Goal: Task Accomplishment & Management: Complete application form

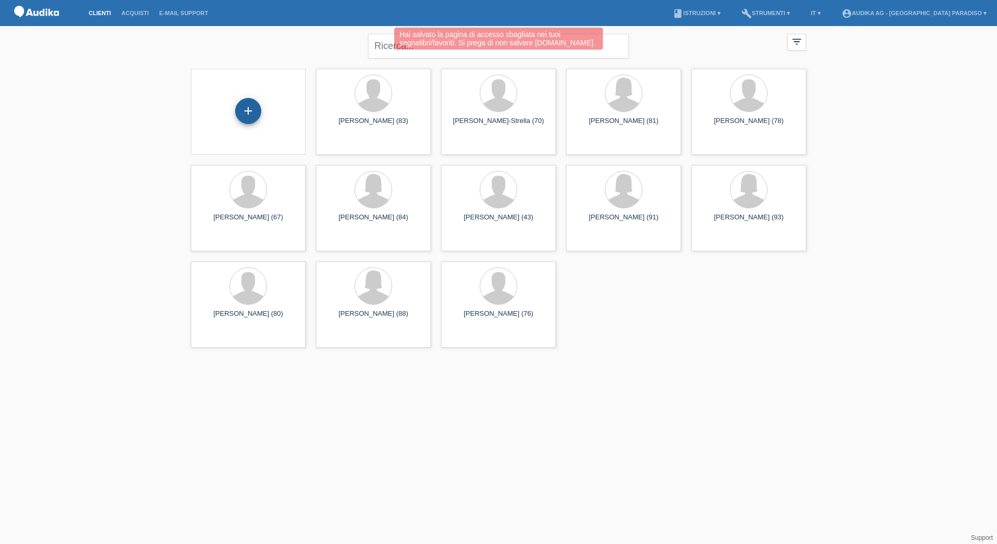
click at [247, 113] on div "+" at bounding box center [248, 111] width 26 height 26
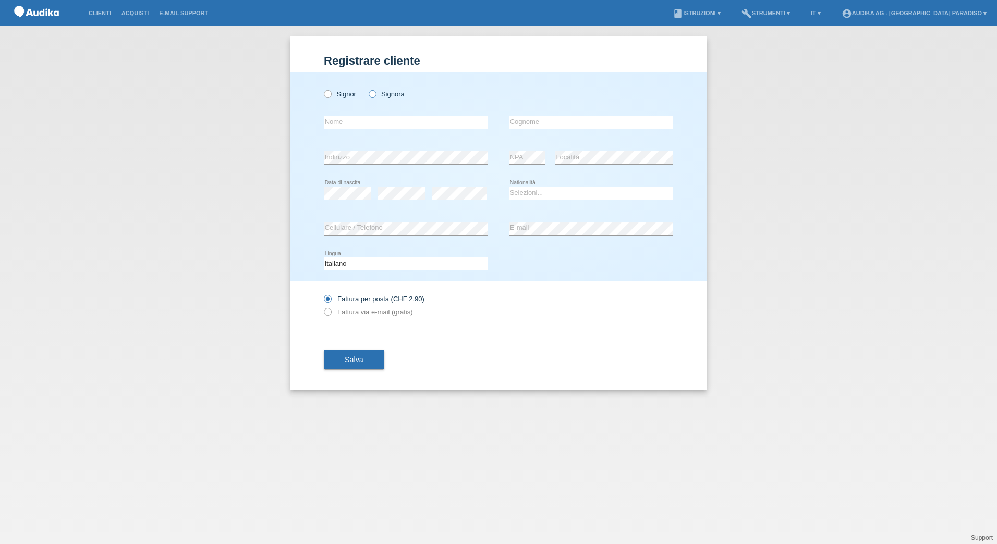
click at [377, 95] on label "Signora" at bounding box center [387, 94] width 36 height 8
click at [375, 95] on input "Signora" at bounding box center [372, 93] width 7 height 7
radio input "true"
click at [372, 130] on div "error Nome" at bounding box center [406, 122] width 164 height 35
click at [373, 124] on input "text" at bounding box center [406, 122] width 164 height 13
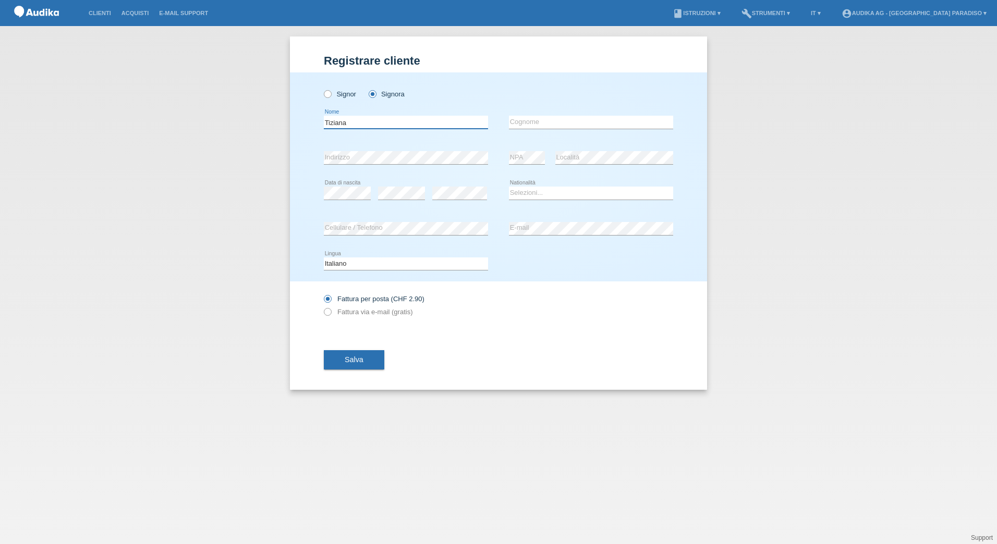
type input "Tiziana"
click at [528, 118] on input "text" at bounding box center [591, 122] width 164 height 13
type input "Mangiacavalli"
click at [544, 199] on select "Selezioni... Svizzera Austria Germania Liechtenstein ------------ Afghanistan A…" at bounding box center [591, 193] width 164 height 13
select select "CH"
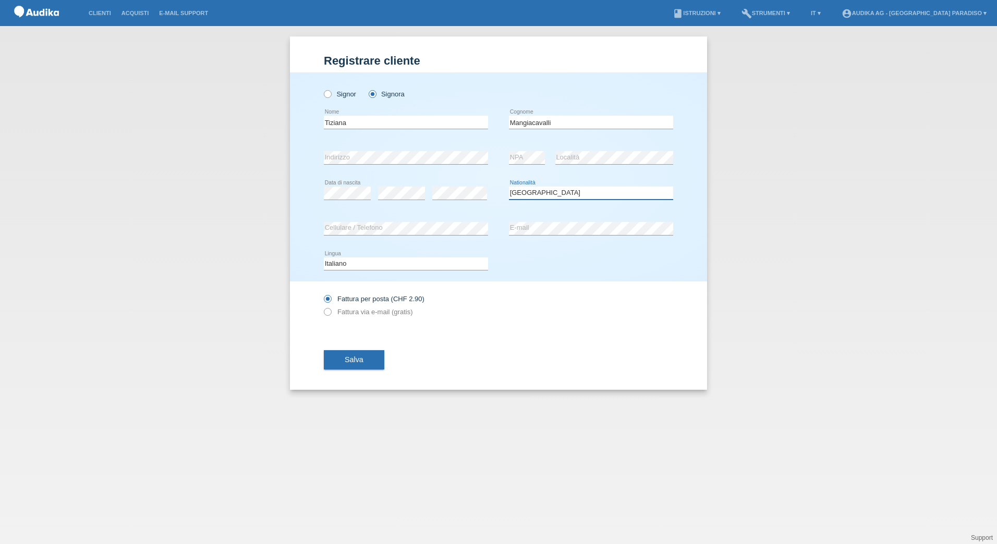
click at [509, 187] on select "Selezioni... Svizzera Austria Germania Liechtenstein ------------ Afghanistan A…" at bounding box center [591, 193] width 164 height 13
click at [322, 306] on icon at bounding box center [322, 306] width 0 height 0
click at [326, 313] on input "Fattura via e-mail (gratis)" at bounding box center [327, 314] width 7 height 13
radio input "true"
click at [354, 362] on span "Salva" at bounding box center [354, 359] width 19 height 8
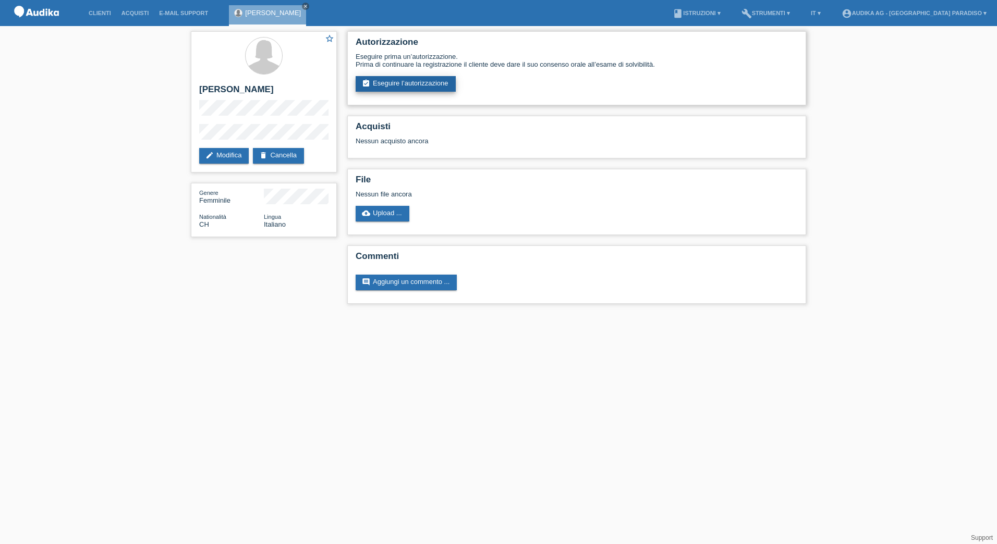
click at [426, 85] on link "assignment_turned_in Eseguire l’autorizzazione" at bounding box center [405, 84] width 100 height 16
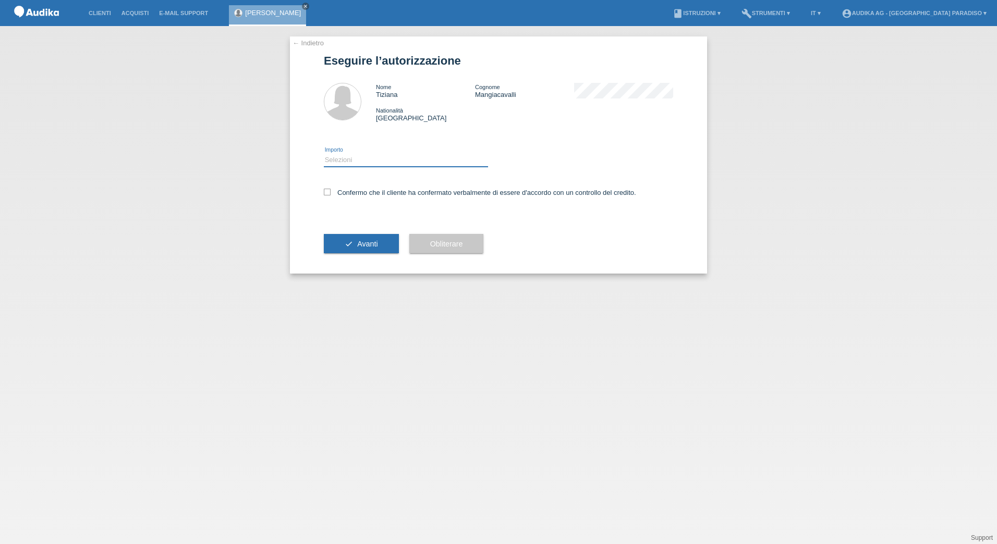
click at [384, 153] on div "Selezioni CHF 1.00 - CHF 499.00 CHF 500.00 - CHF 1'999.00 CHF 2'000.00 - CHF 13…" at bounding box center [406, 160] width 164 height 35
select select "3"
click at [324, 154] on select "Selezioni CHF 1.00 - CHF 499.00 CHF 500.00 - CHF 1'999.00 CHF 2'000.00 - CHF 13…" at bounding box center [406, 160] width 164 height 13
click at [325, 193] on icon at bounding box center [327, 192] width 7 height 7
click at [325, 193] on input "Confermo che il cliente ha confermato verbalmente di essere d'accordo con un co…" at bounding box center [327, 192] width 7 height 7
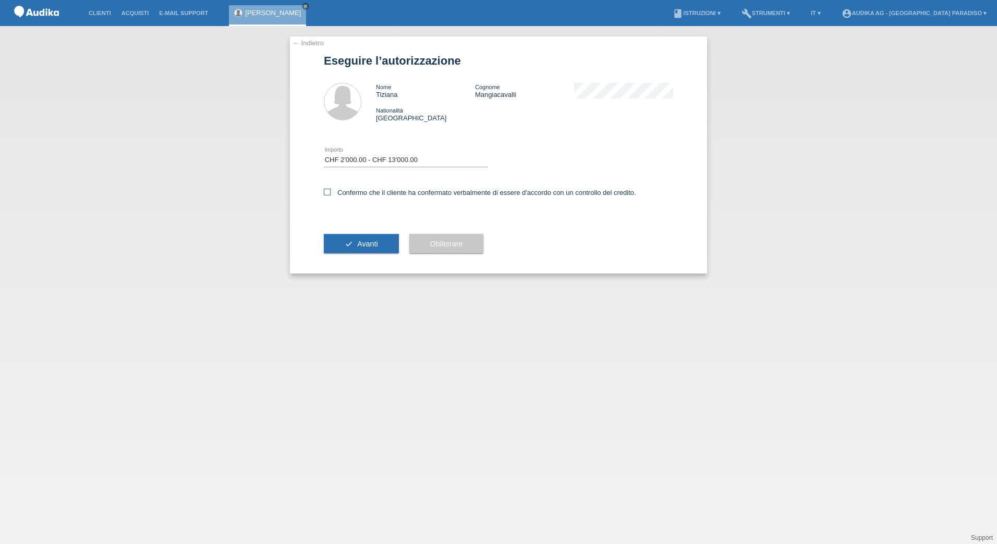
checkbox input "true"
click at [365, 246] on span "Avanti" at bounding box center [367, 244] width 20 height 8
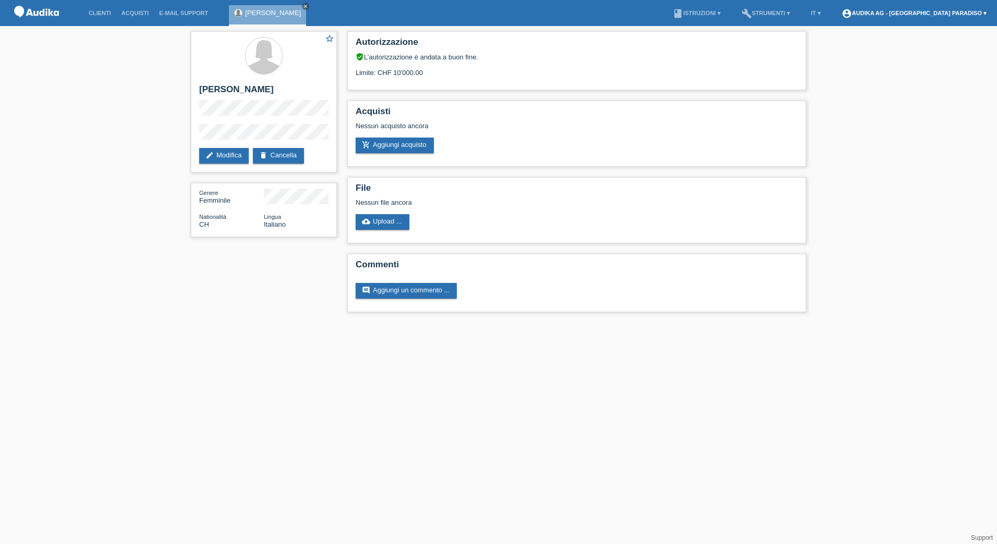
click at [951, 12] on link "account_circle Audika AG - Lugano Paradiso ▾" at bounding box center [913, 13] width 155 height 6
click at [882, 55] on link "Logout" at bounding box center [877, 54] width 21 height 8
